Goal: Find specific page/section: Find specific page/section

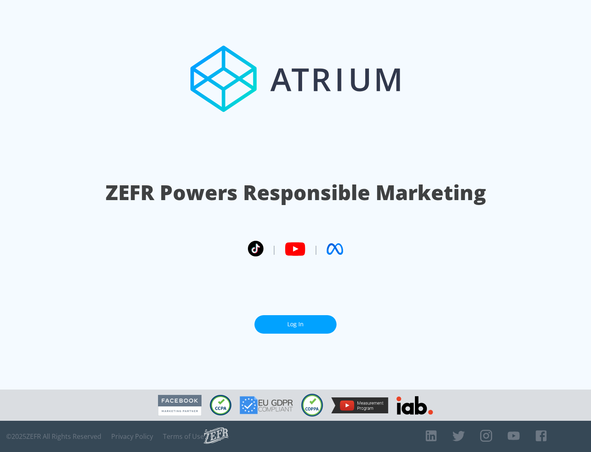
click at [296, 321] on link "Log In" at bounding box center [296, 324] width 82 height 18
